Goal: Use online tool/utility: Utilize a website feature to perform a specific function

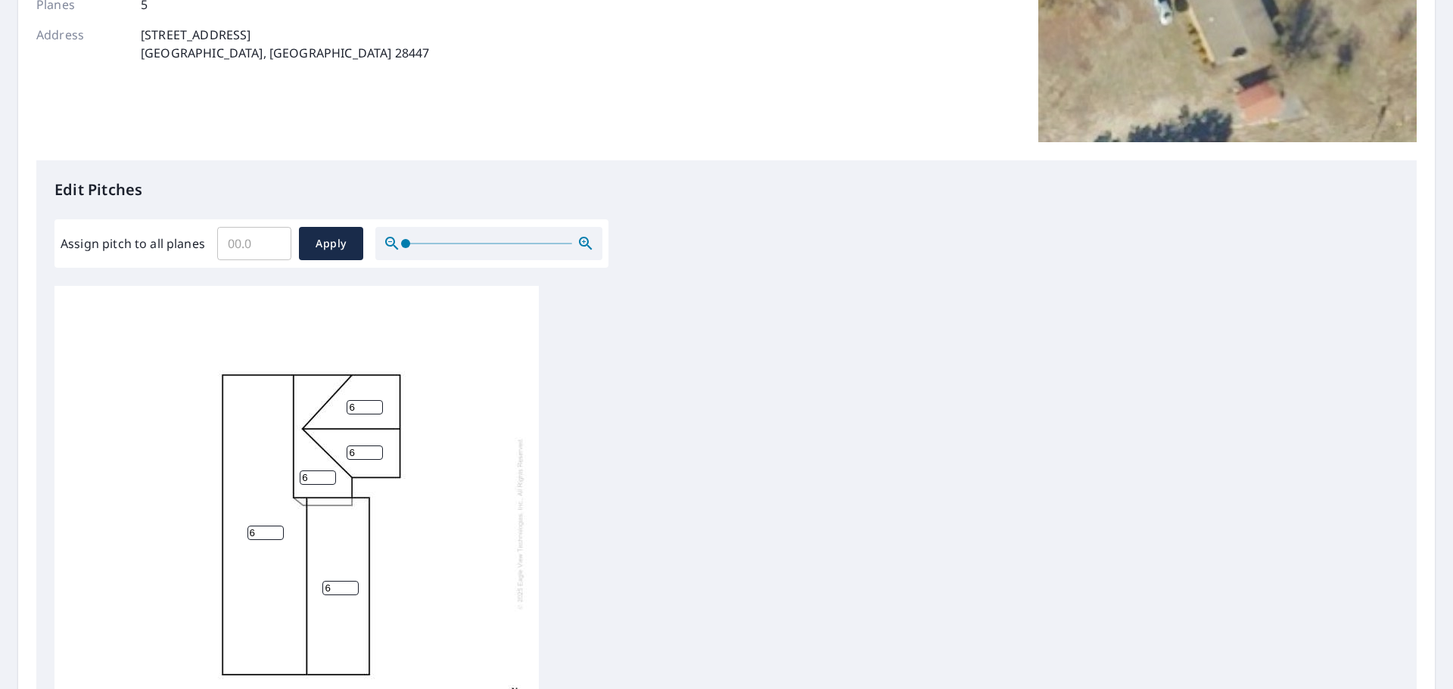
scroll to position [303, 0]
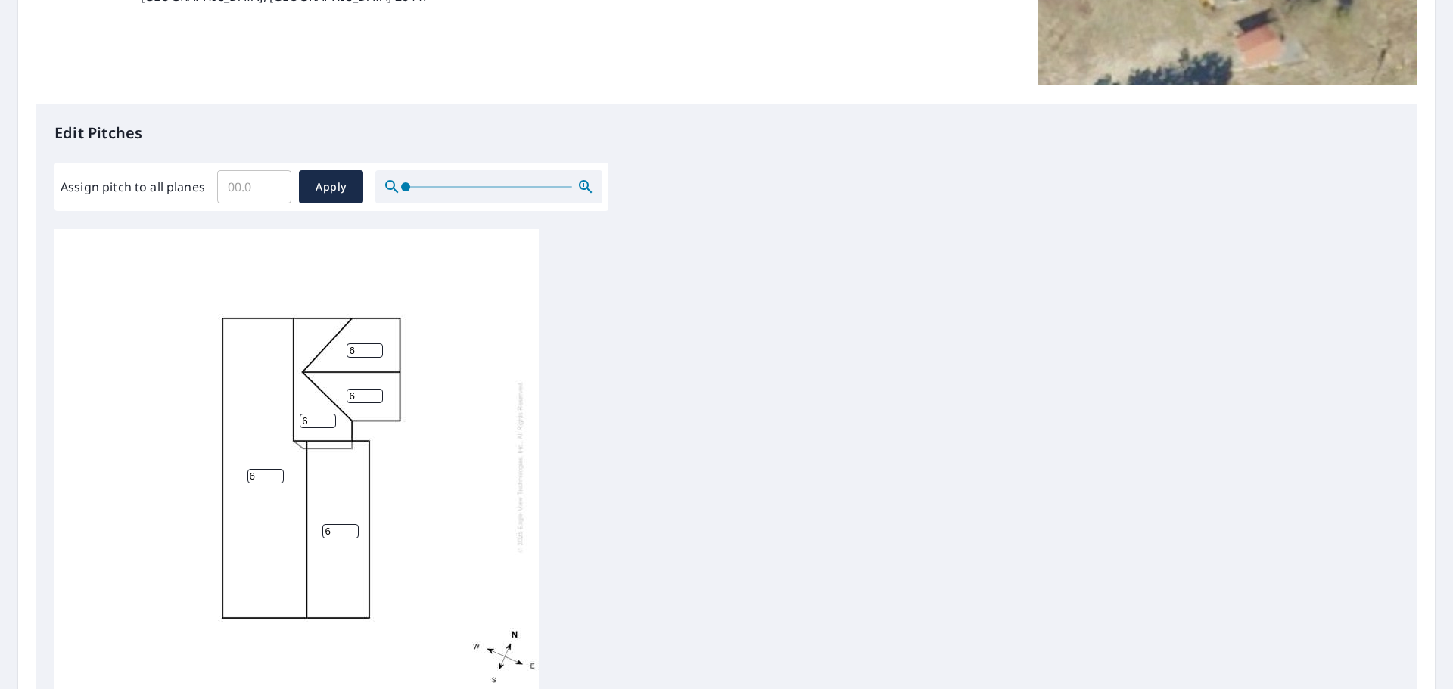
click at [247, 193] on input "Assign pitch to all planes" at bounding box center [254, 187] width 74 height 42
type input "6"
click at [327, 188] on span "Apply" at bounding box center [331, 187] width 40 height 19
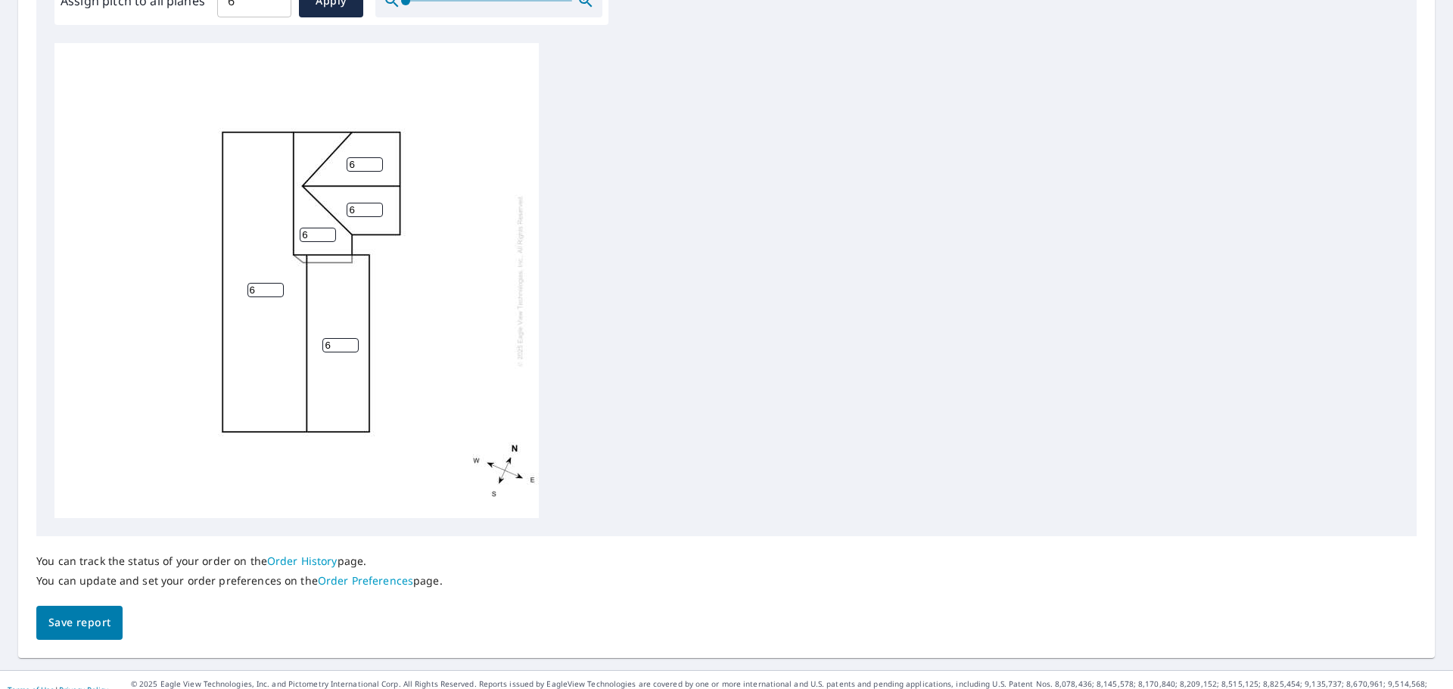
scroll to position [508, 0]
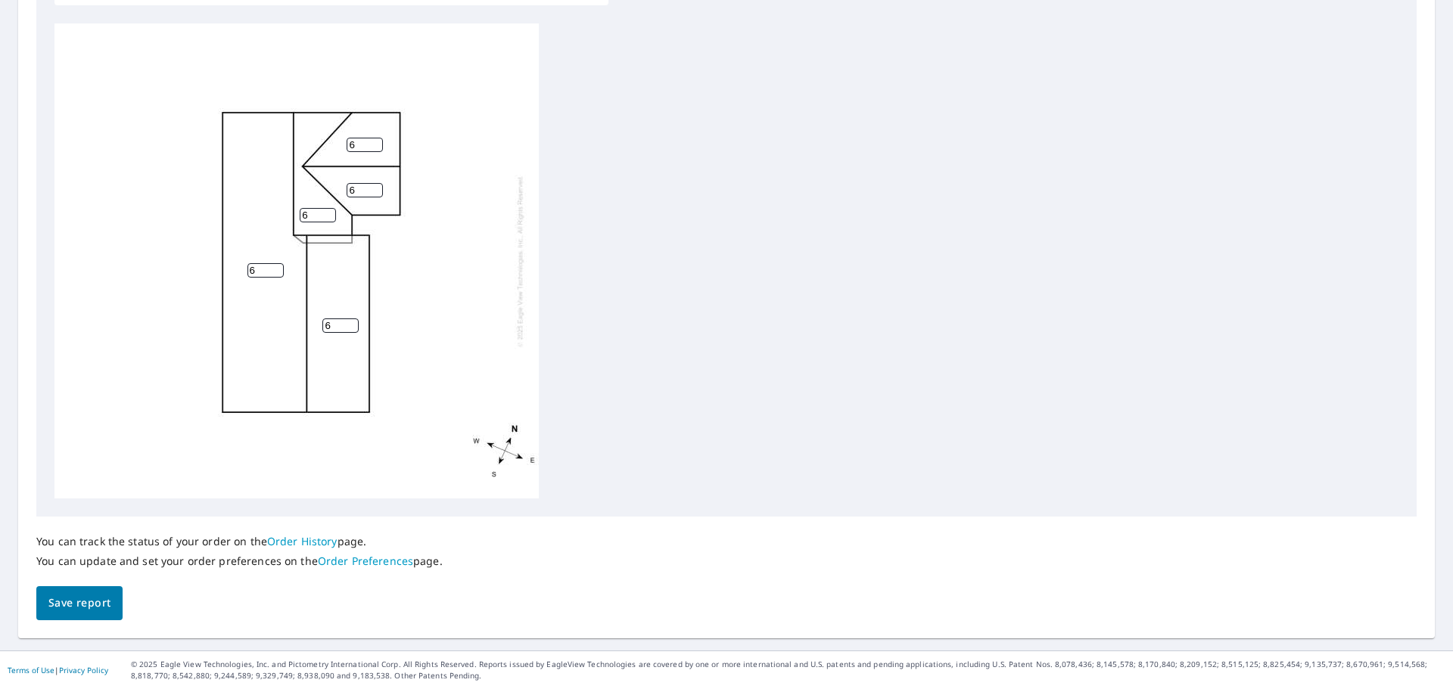
click at [107, 610] on span "Save report" at bounding box center [79, 603] width 62 height 19
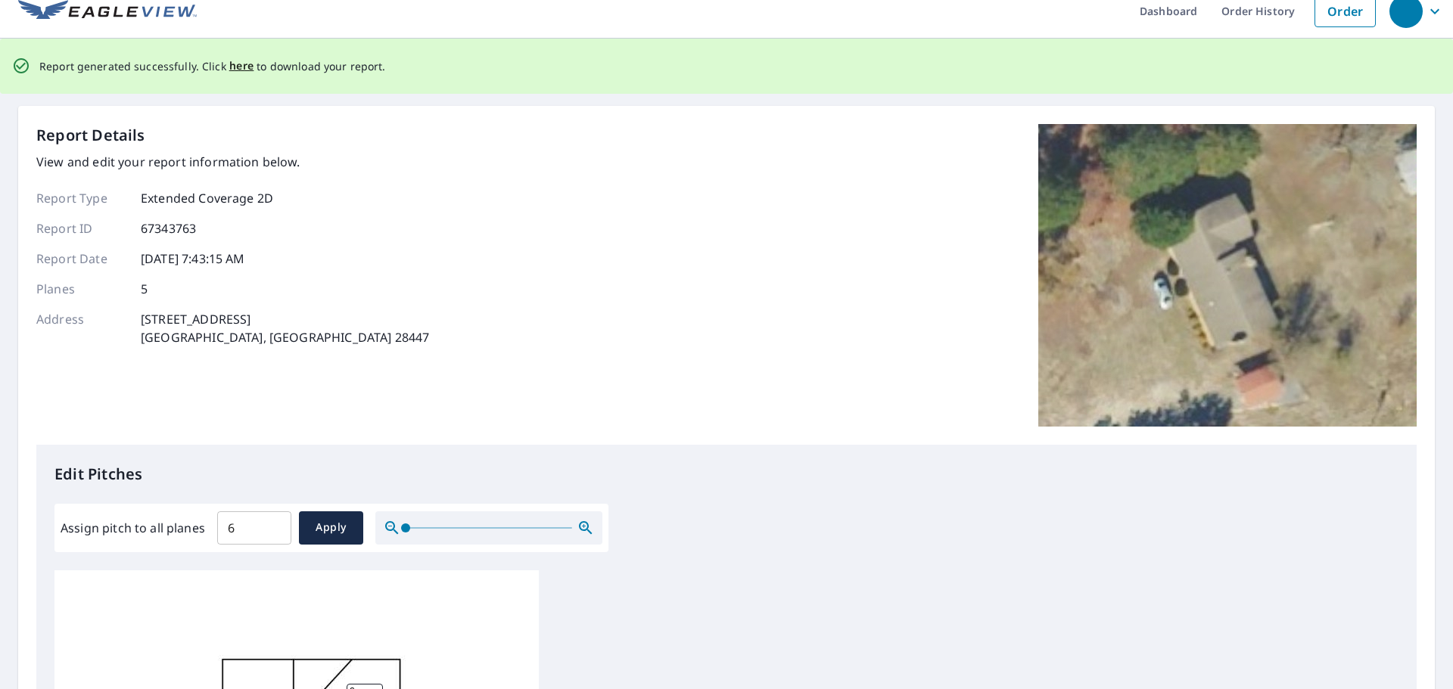
scroll to position [0, 0]
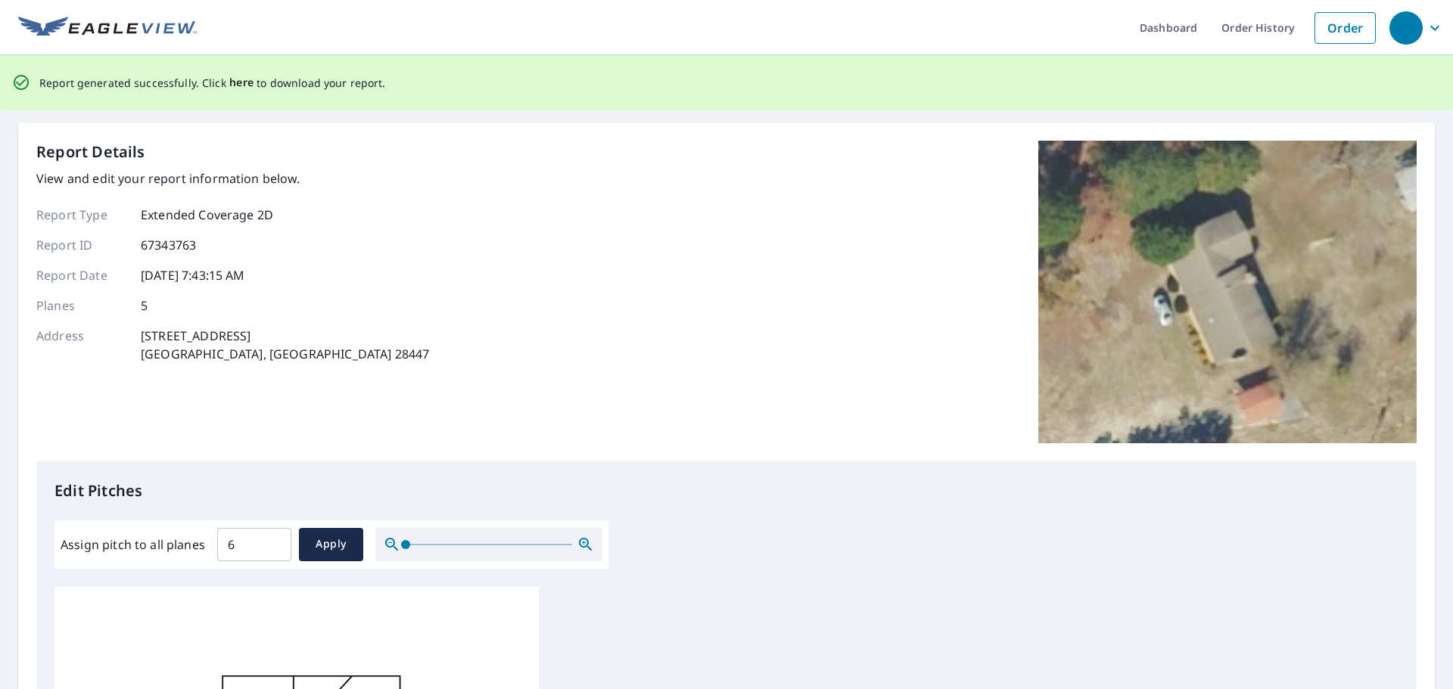
click at [232, 79] on span "here" at bounding box center [241, 82] width 25 height 19
